Goal: Task Accomplishment & Management: Manage account settings

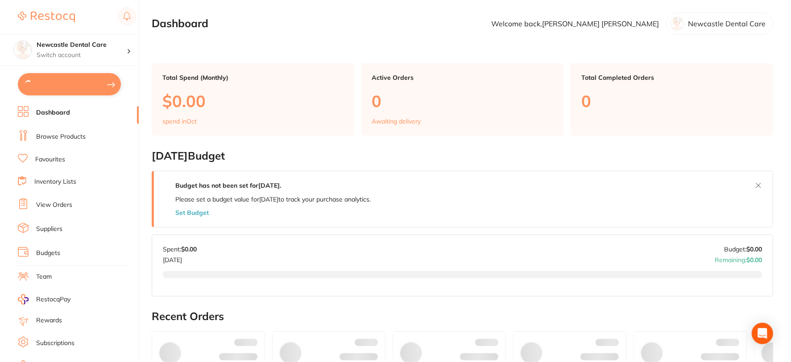
type input "2"
type input "8"
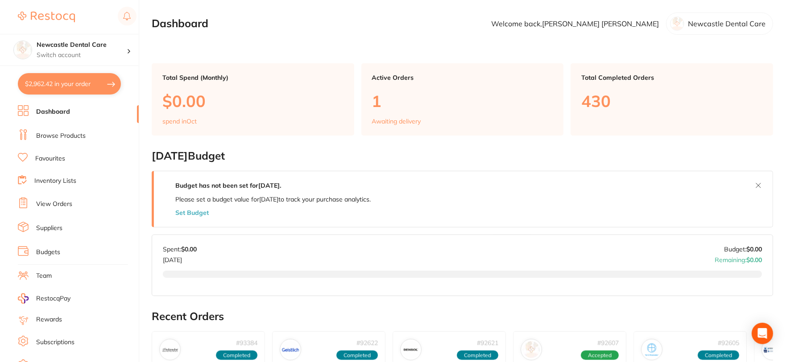
click at [62, 201] on link "View Orders" at bounding box center [54, 204] width 36 height 9
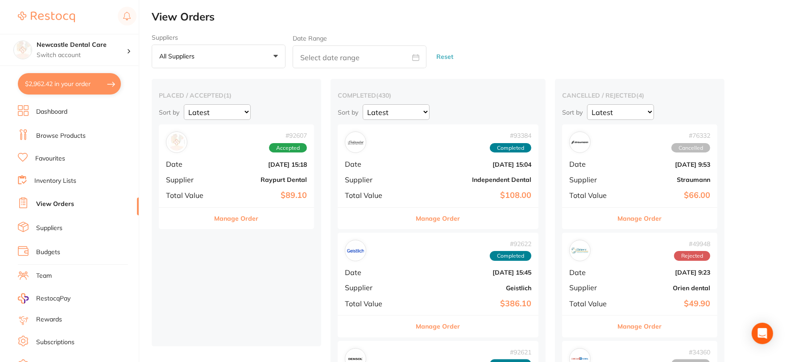
click at [51, 248] on link "Budgets" at bounding box center [48, 252] width 24 height 9
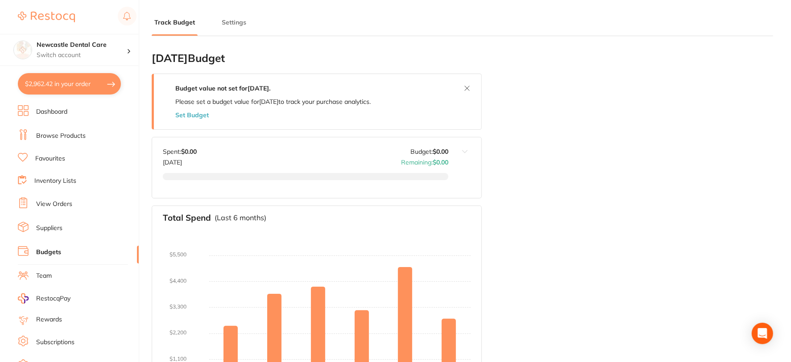
click at [238, 23] on button "Settings" at bounding box center [234, 22] width 30 height 8
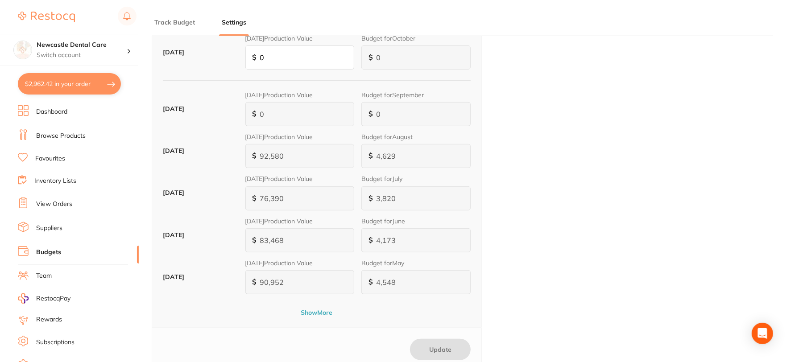
scroll to position [198, 0]
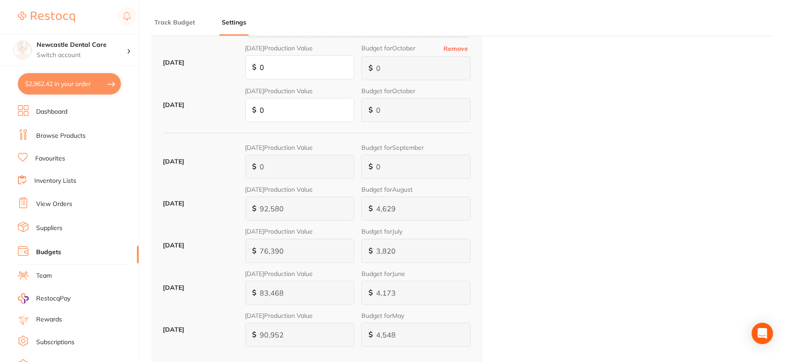
click at [69, 86] on button "$2,962.42 in your order" at bounding box center [69, 83] width 103 height 21
checkbox input "true"
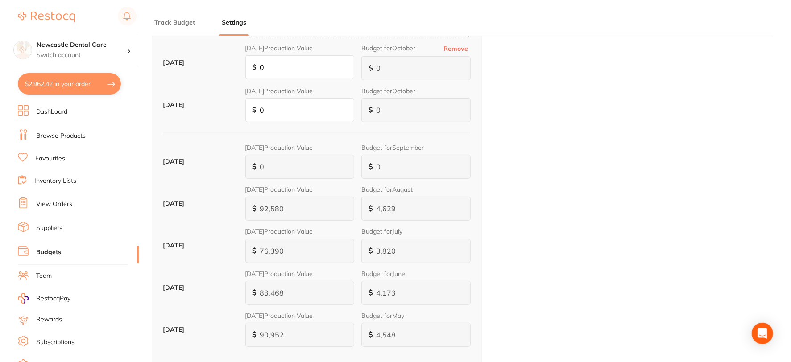
checkbox input "true"
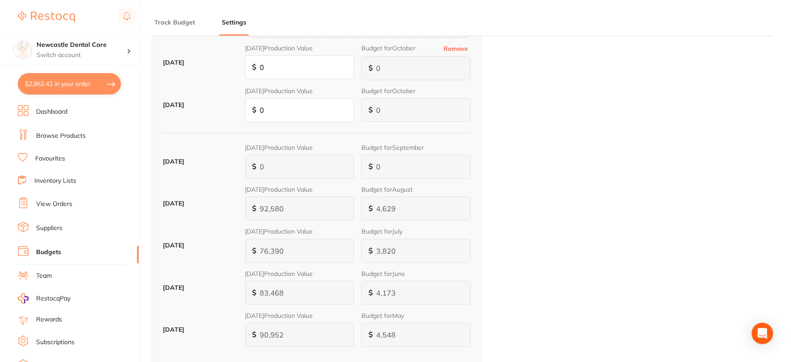
checkbox input "true"
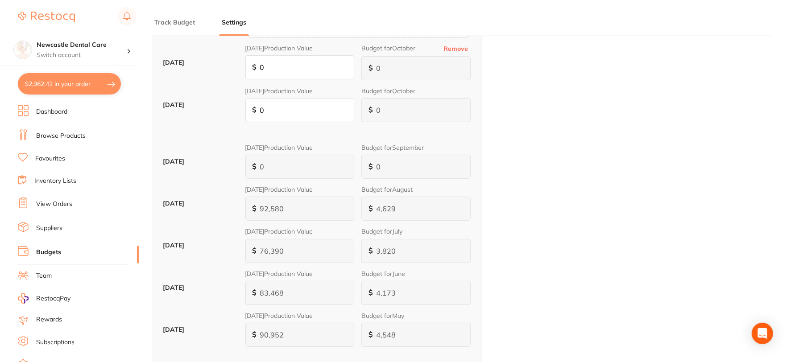
checkbox input "true"
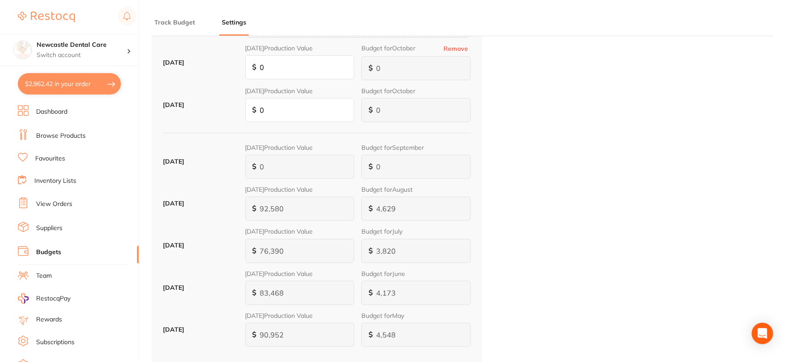
checkbox input "true"
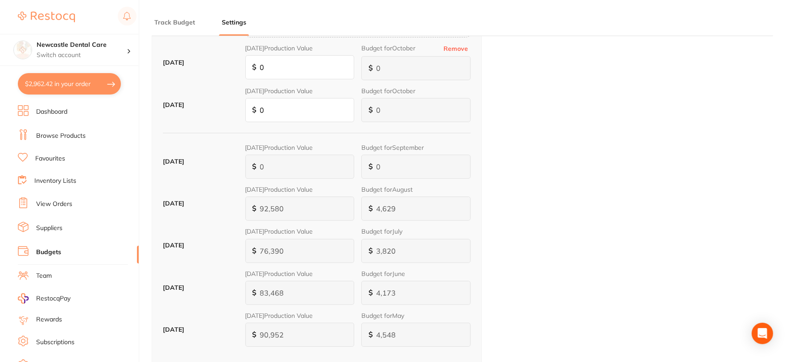
checkbox input "true"
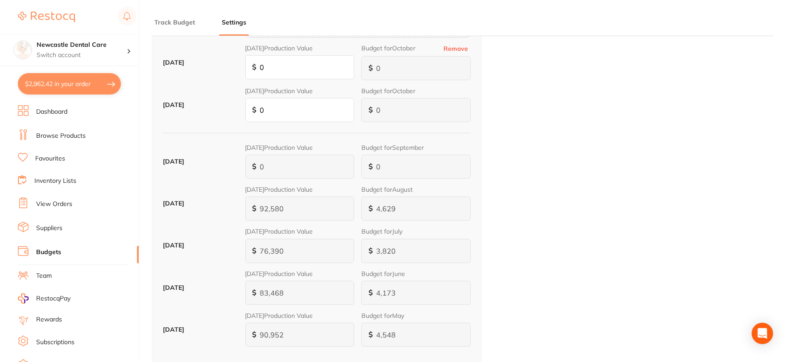
checkbox input "true"
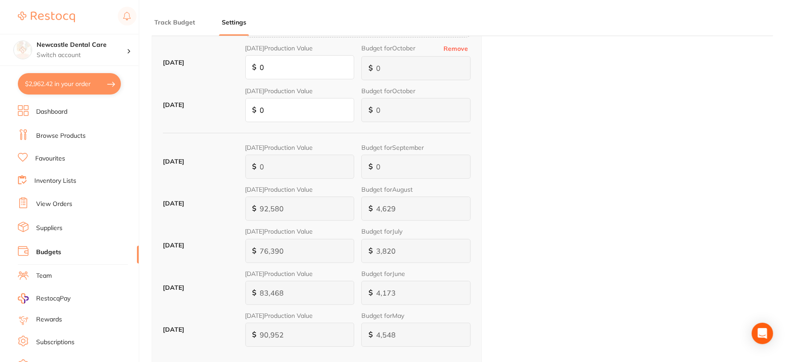
checkbox input "true"
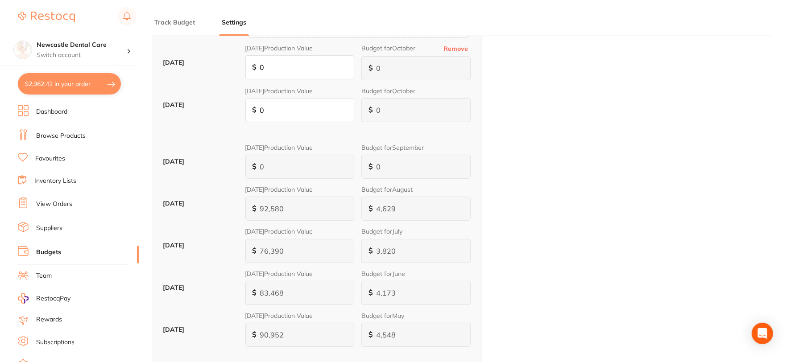
checkbox input "true"
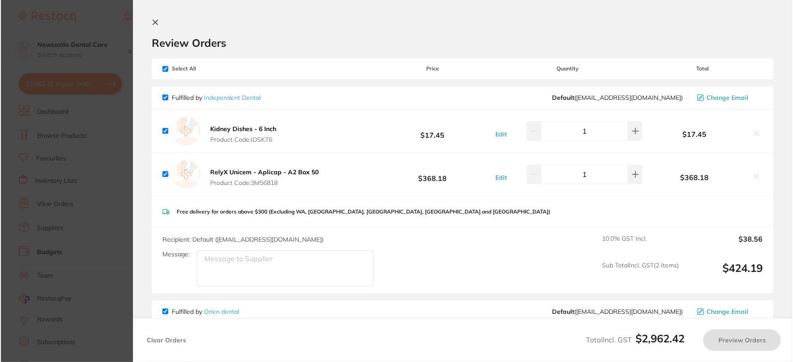
scroll to position [0, 0]
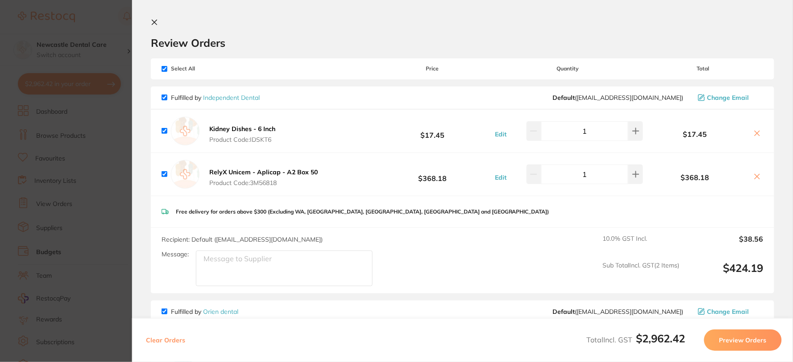
click at [155, 21] on icon at bounding box center [154, 22] width 5 height 5
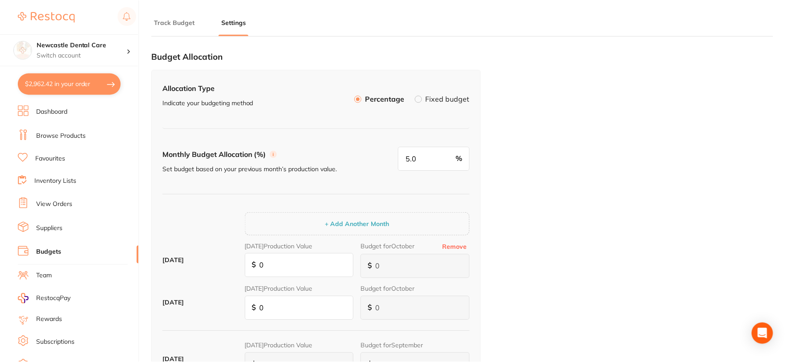
scroll to position [198, 0]
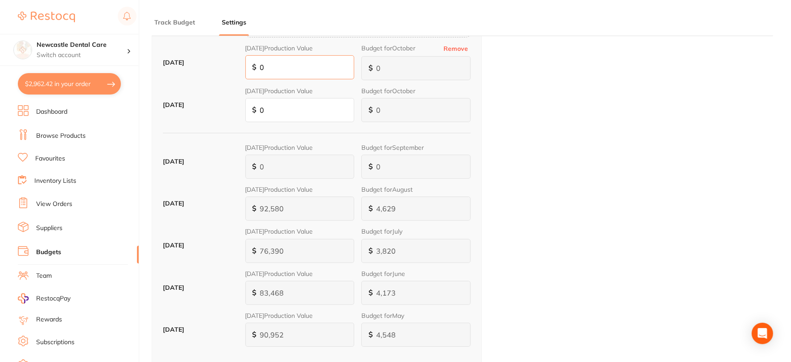
click at [281, 67] on input "0" at bounding box center [299, 67] width 109 height 24
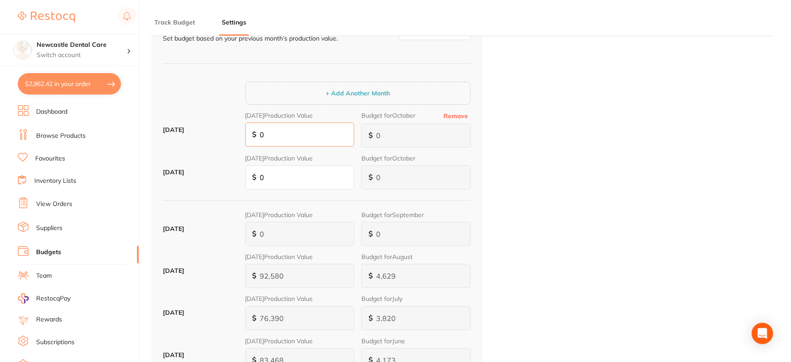
scroll to position [99, 0]
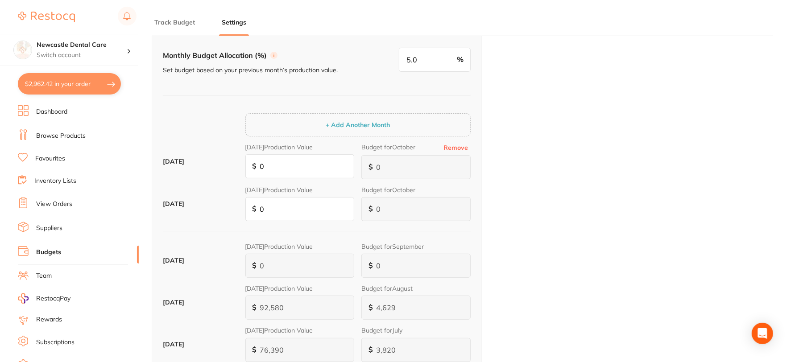
click at [458, 145] on button "Remove" at bounding box center [456, 148] width 30 height 8
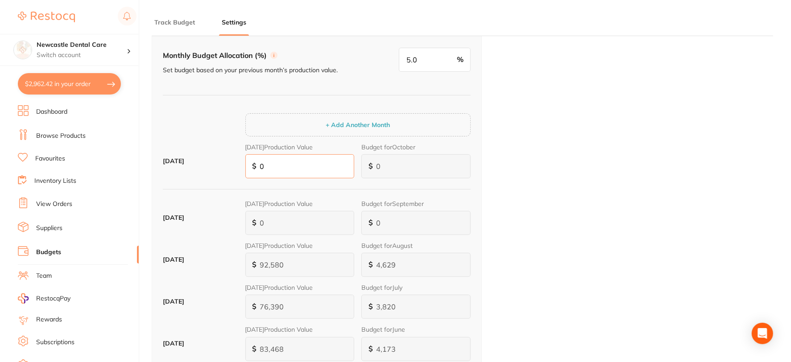
click at [277, 167] on input "0" at bounding box center [299, 166] width 109 height 24
type input "1"
type input "12"
type input "1"
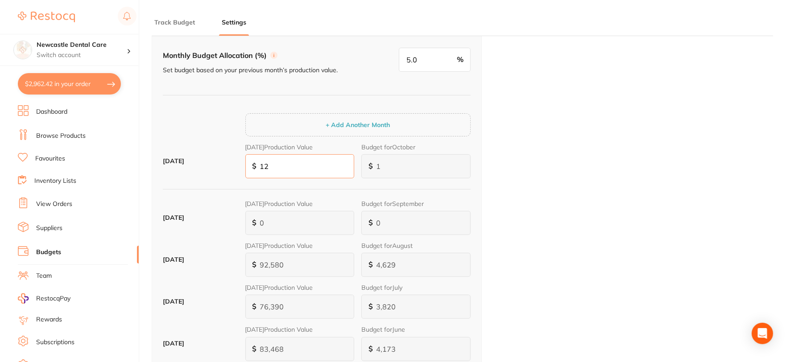
type input "6"
type input "122"
type input "6"
type input "61"
type input "1,224"
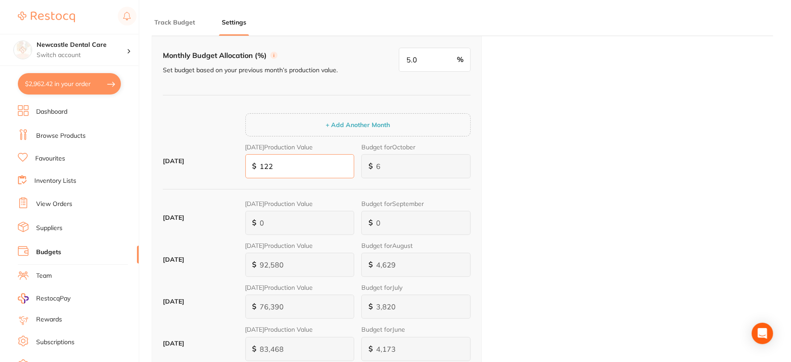
type input "61"
type input "612"
type input "12,241"
type input "612"
type input "6,121"
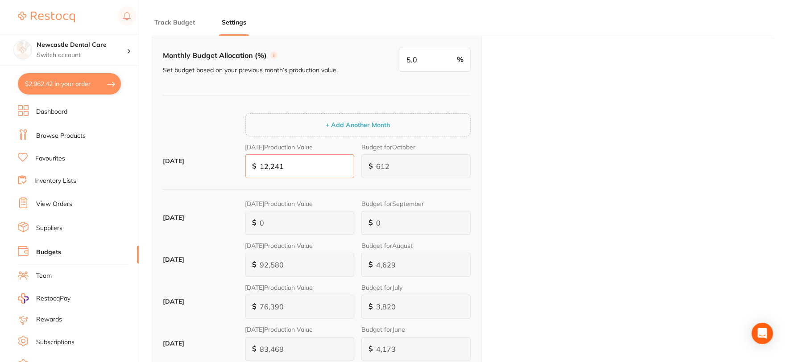
type input "122,412"
type input "6,121"
type input "1,224,127"
type input "61,206"
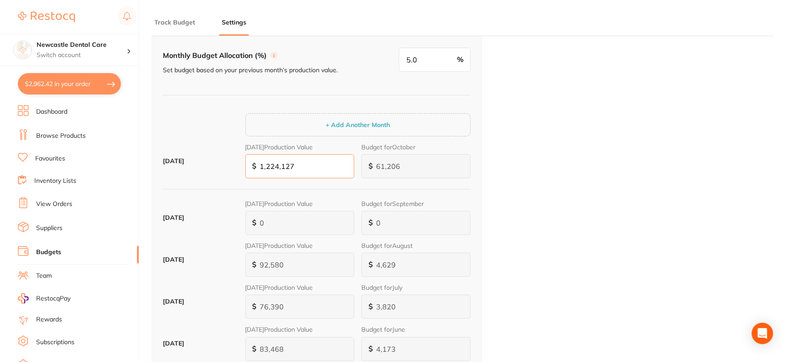
type input "12,241,270"
type input "612,064"
type input "1,224,127"
type input "61,206"
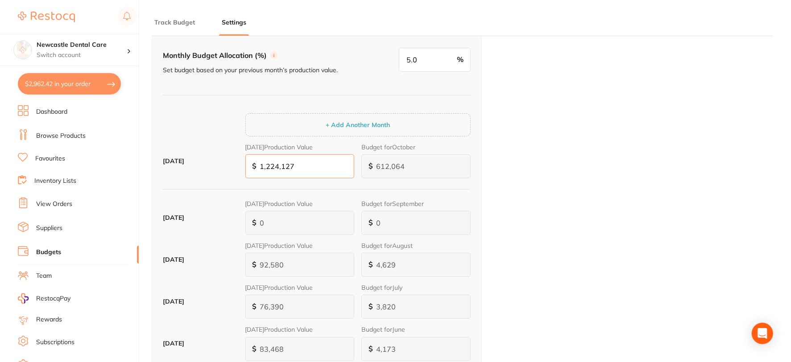
type input "61,206"
type input "6,121"
type input "122,412"
type input "6,121"
type input "122,412"
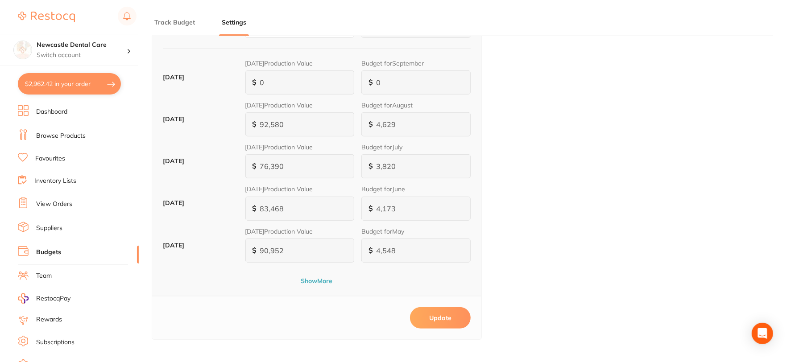
scroll to position [240, 0]
click at [447, 316] on button "Update" at bounding box center [440, 317] width 61 height 21
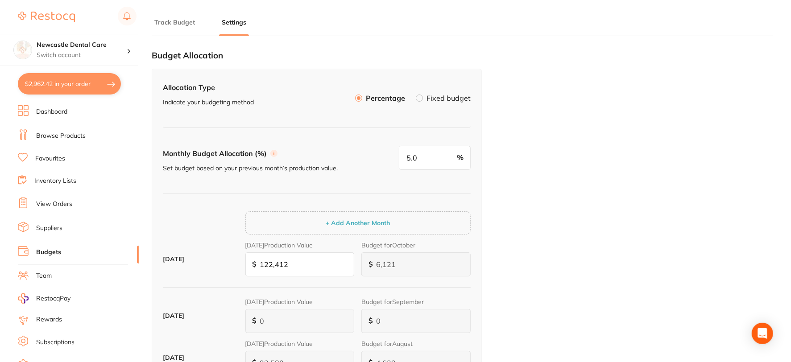
scroll to position [0, 0]
click at [113, 51] on p "Switch account" at bounding box center [82, 55] width 90 height 9
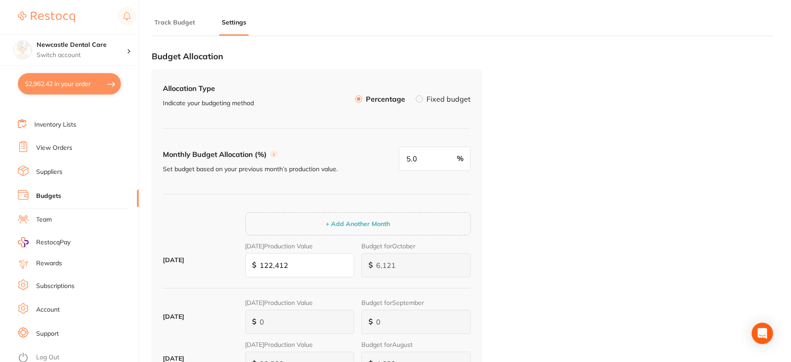
click at [52, 355] on link "Log Out" at bounding box center [47, 357] width 23 height 9
